Goal: Task Accomplishment & Management: Use online tool/utility

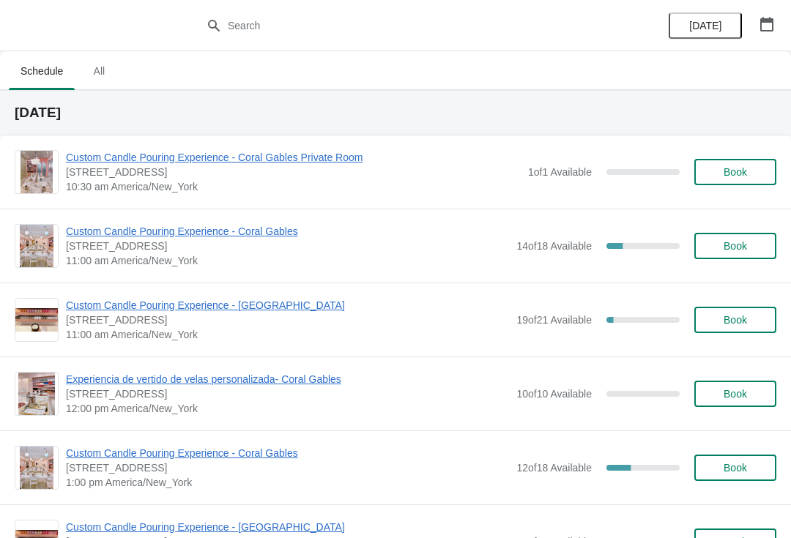
click at [241, 235] on span "Custom Candle Pouring Experience - Coral Gables" at bounding box center [287, 231] width 443 height 15
click at [103, 234] on span "Custom Candle Pouring Experience - Coral Gables" at bounding box center [287, 231] width 443 height 15
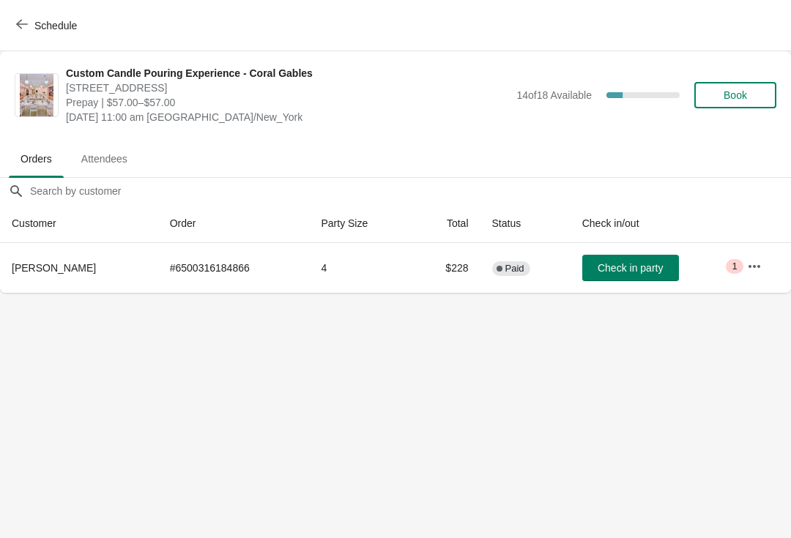
click at [31, 34] on button "Schedule" at bounding box center [47, 25] width 81 height 26
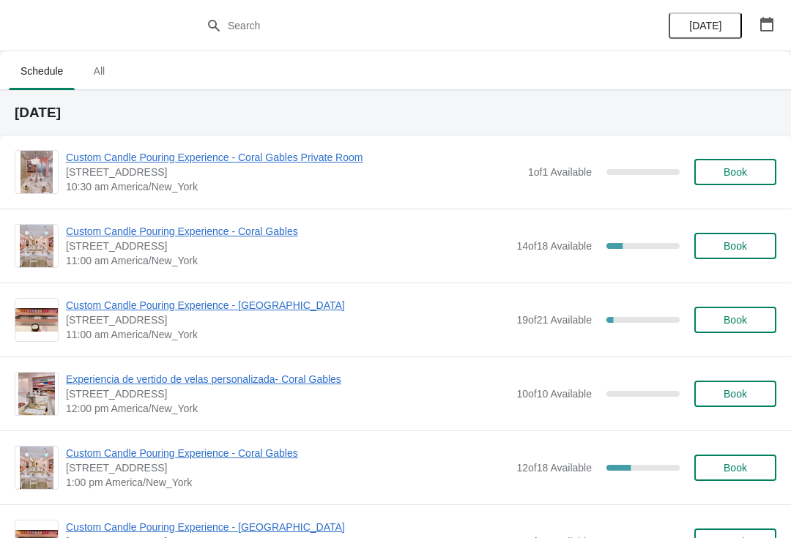
click at [261, 226] on span "Custom Candle Pouring Experience - Coral Gables" at bounding box center [287, 231] width 443 height 15
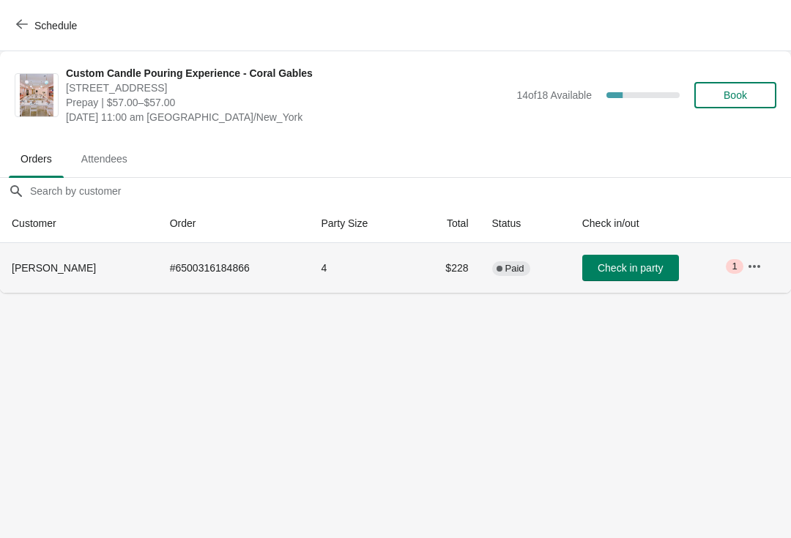
click at [184, 260] on td "# 6500316184866" at bounding box center [234, 268] width 152 height 50
click at [204, 280] on td "# 6500316184866" at bounding box center [234, 268] width 152 height 50
click at [190, 266] on td "# 6500316184866" at bounding box center [234, 268] width 152 height 50
click at [199, 255] on td "# 6500316184866" at bounding box center [234, 268] width 152 height 50
copy td "6500316184866"
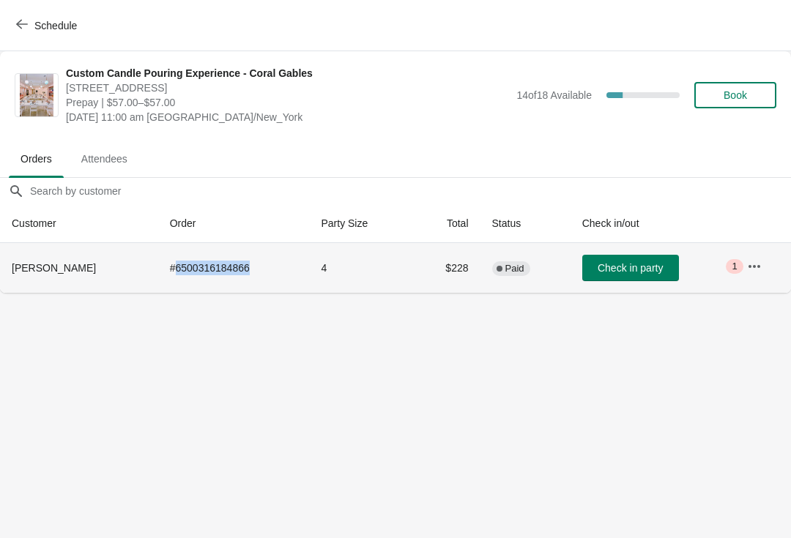
click at [616, 265] on span "Check in party" at bounding box center [629, 268] width 65 height 12
click at [629, 269] on span "Check in party" at bounding box center [629, 268] width 65 height 12
